Goal: Information Seeking & Learning: Check status

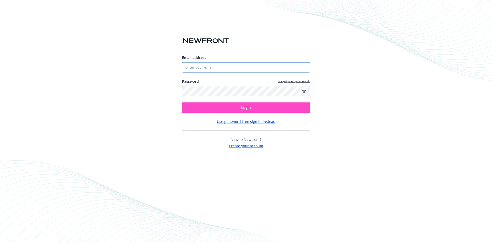
type input "[EMAIL_ADDRESS][DOMAIN_NAME]"
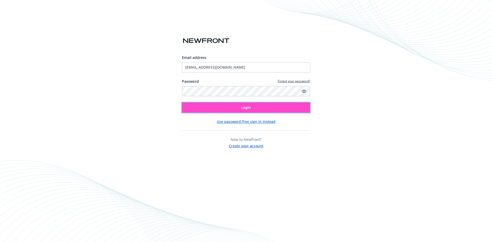
click at [220, 106] on button "Login" at bounding box center [246, 107] width 128 height 10
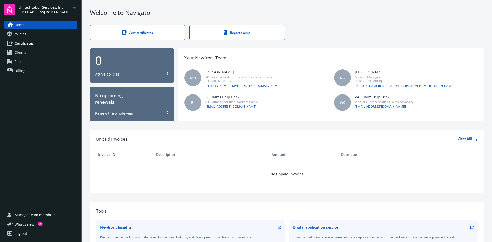
click at [32, 8] on span "United Labor Services, Inc" at bounding box center [44, 7] width 51 height 5
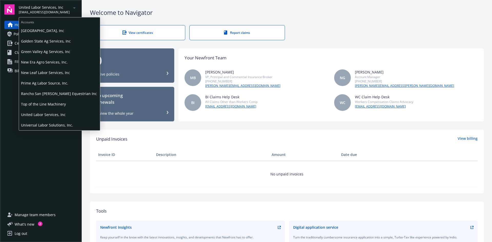
click at [38, 81] on span "Prime Ag Labor Source, Inc." at bounding box center [59, 83] width 77 height 11
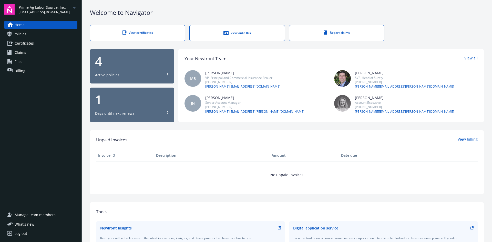
click at [122, 68] on div "4 Active policies" at bounding box center [132, 66] width 74 height 23
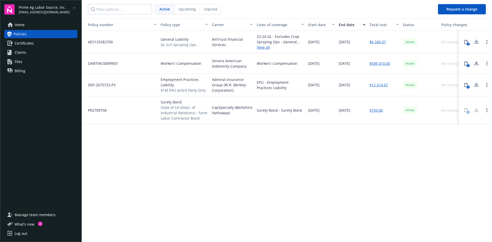
click at [491, 193] on div "Policy number Policy type Carrier Lines of coverage Start date End date Total c…" at bounding box center [287, 129] width 410 height 223
